Goal: Navigation & Orientation: Find specific page/section

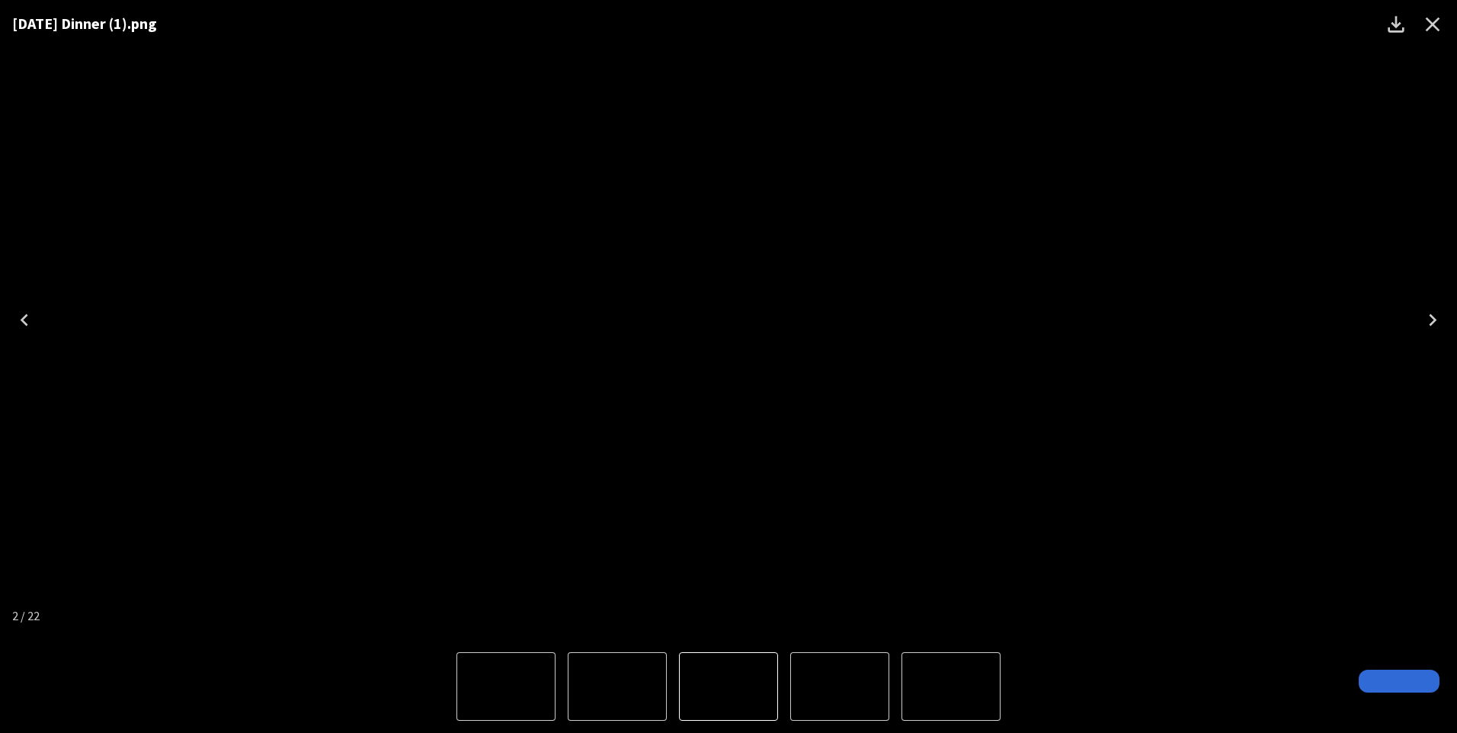
click at [1429, 24] on icon "Close" at bounding box center [1432, 24] width 24 height 24
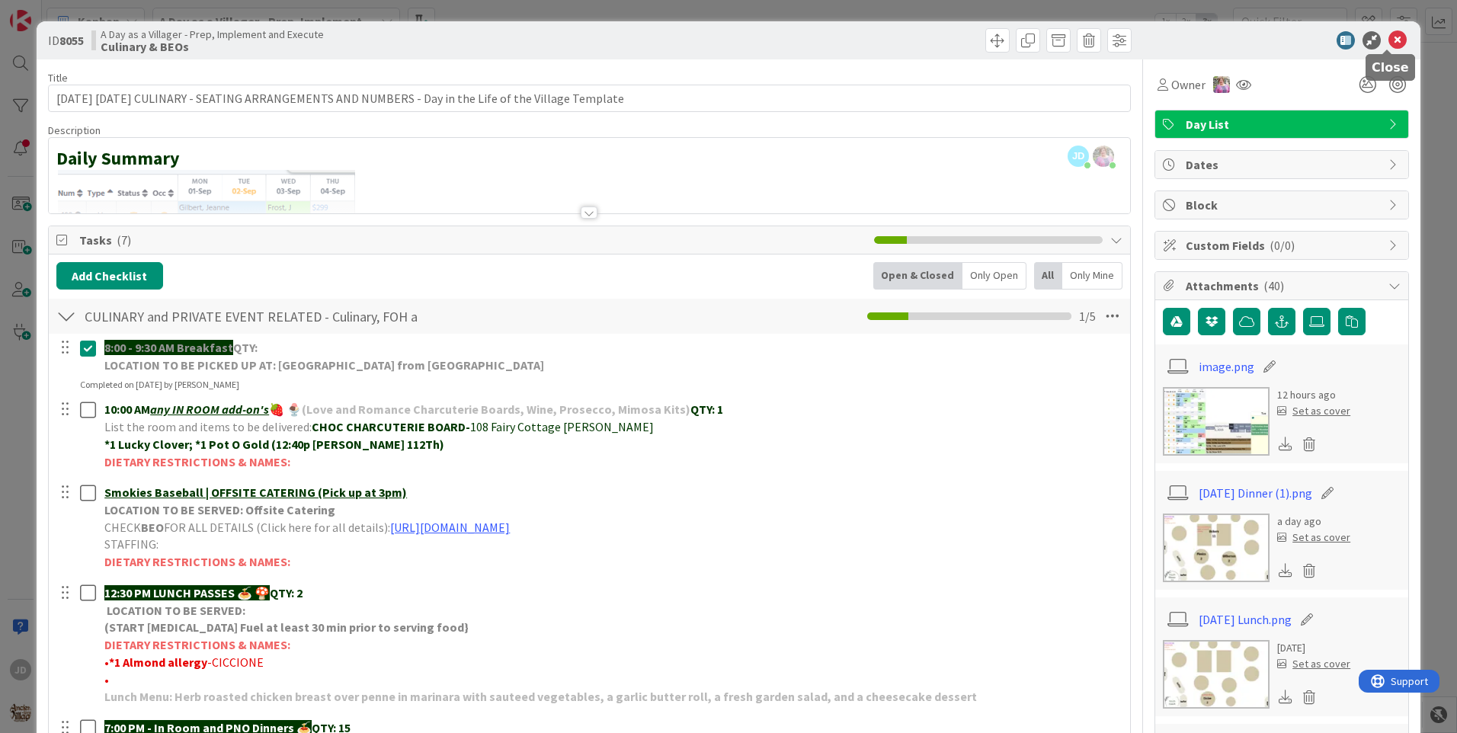
click at [1388, 45] on icon at bounding box center [1397, 40] width 18 height 18
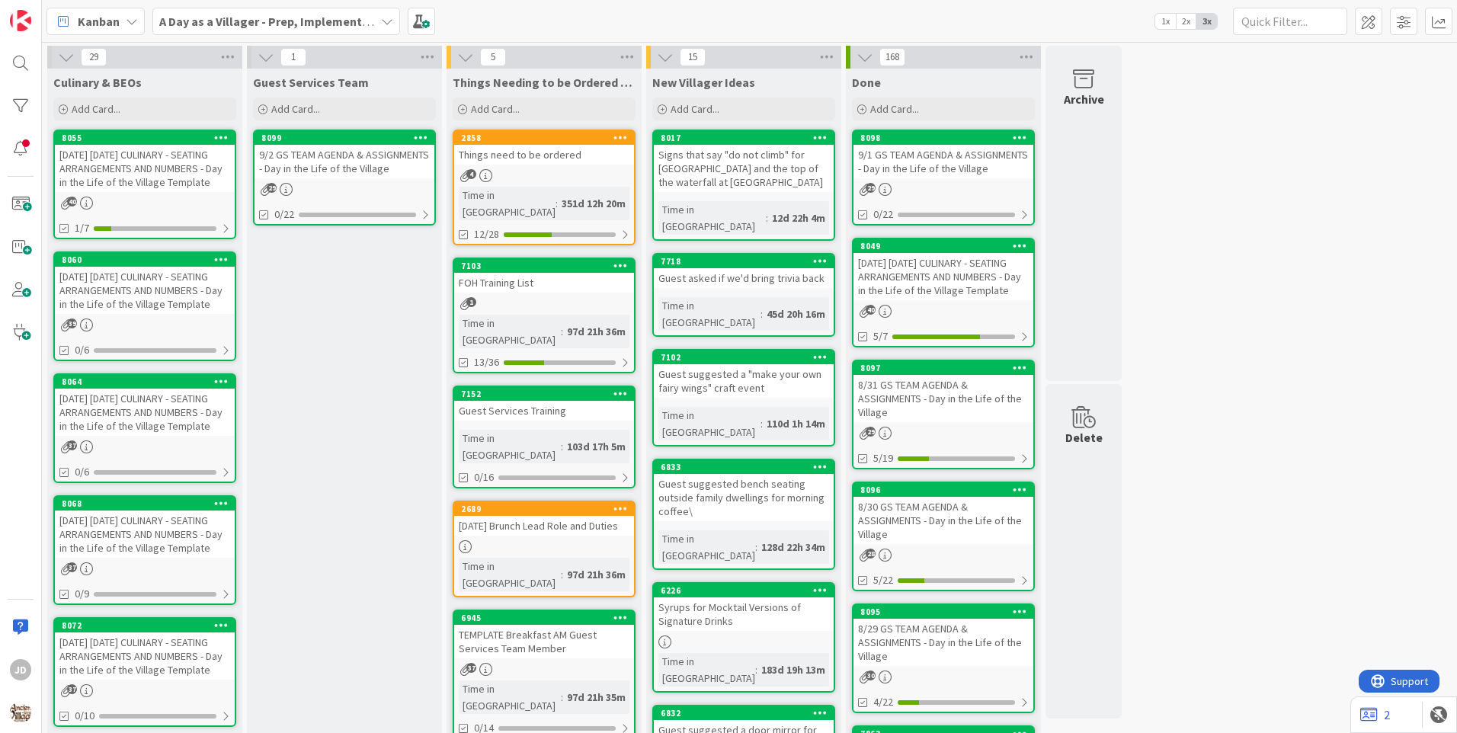
click at [123, 179] on div "[DATE] [DATE] CULINARY - SEATING ARRANGEMENTS AND NUMBERS - Day in the Life of …" at bounding box center [145, 168] width 180 height 47
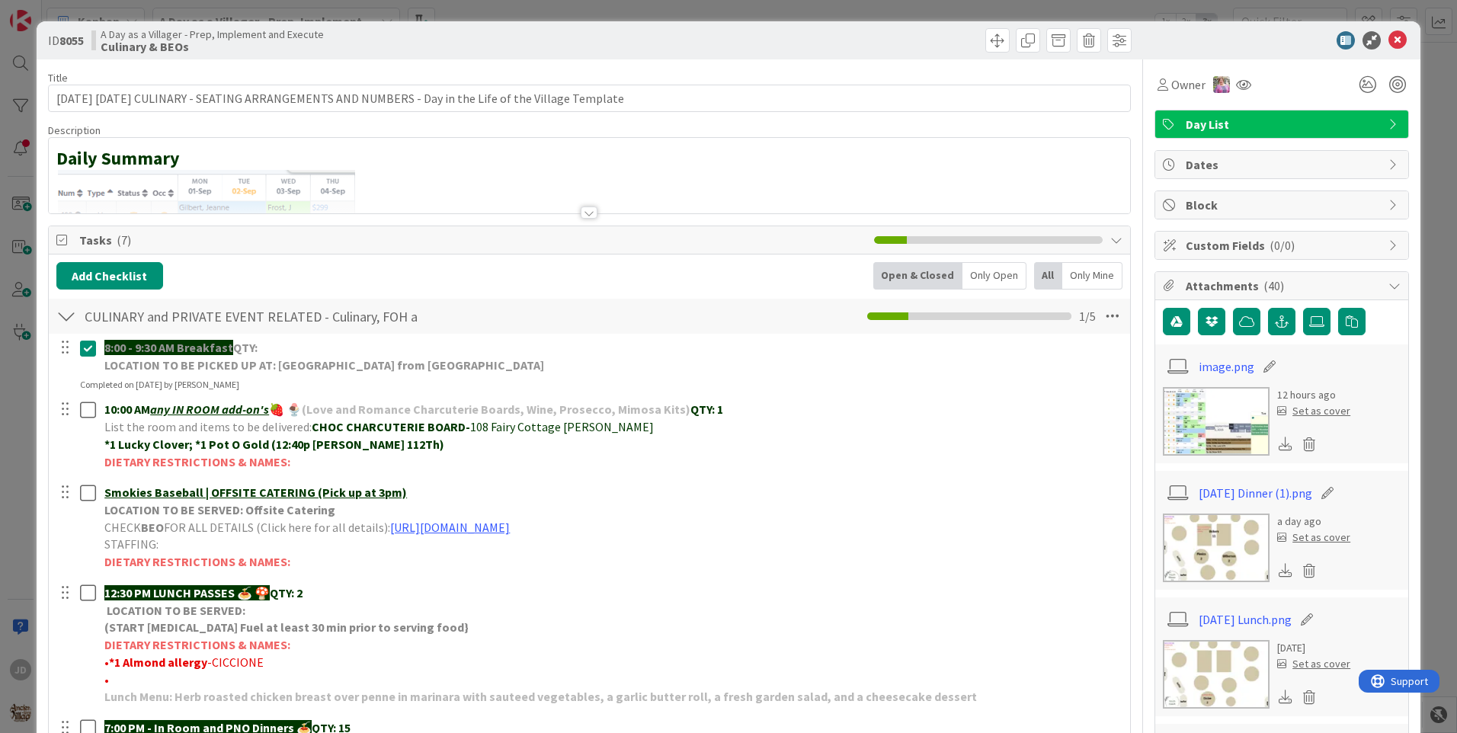
click at [1388, 43] on icon at bounding box center [1397, 40] width 18 height 18
click at [1387, 36] on div "Kanban A Day as a Villager - Prep, Implement and Execute 1x 2x 3x" at bounding box center [749, 21] width 1415 height 42
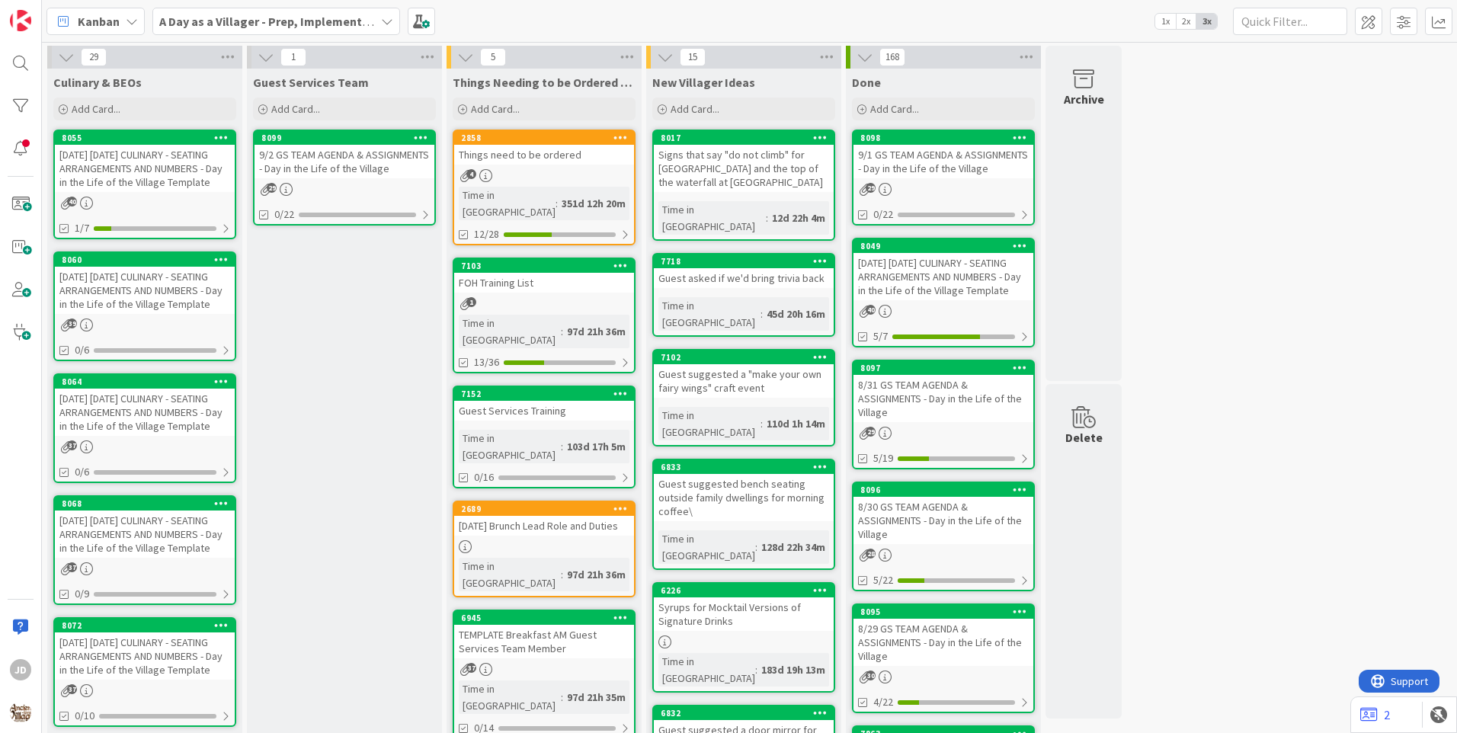
click at [200, 272] on div "[DATE] [DATE] CULINARY - SEATING ARRANGEMENTS AND NUMBERS - Day in the Life of …" at bounding box center [145, 290] width 180 height 47
